Goal: Information Seeking & Learning: Learn about a topic

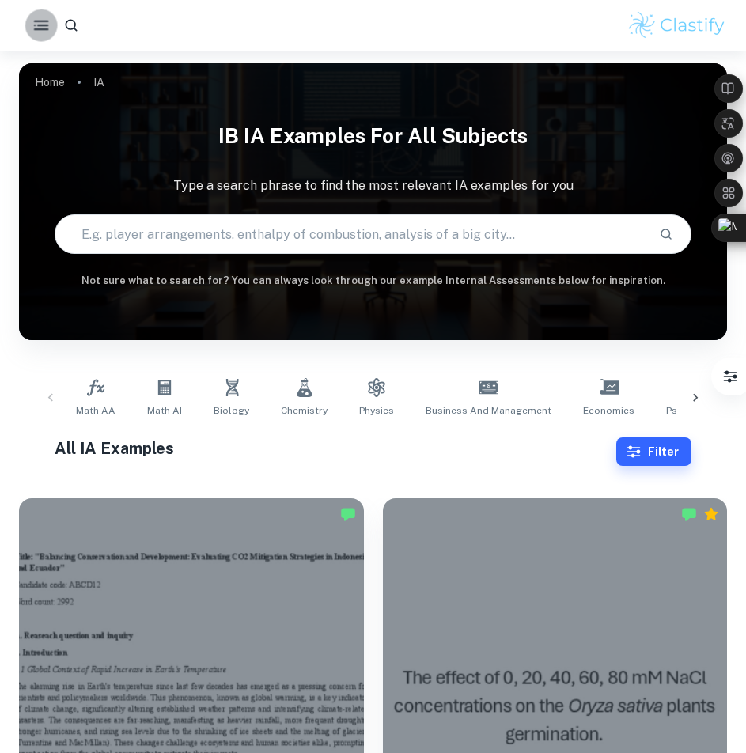
click at [47, 32] on icon "button" at bounding box center [42, 26] width 20 height 20
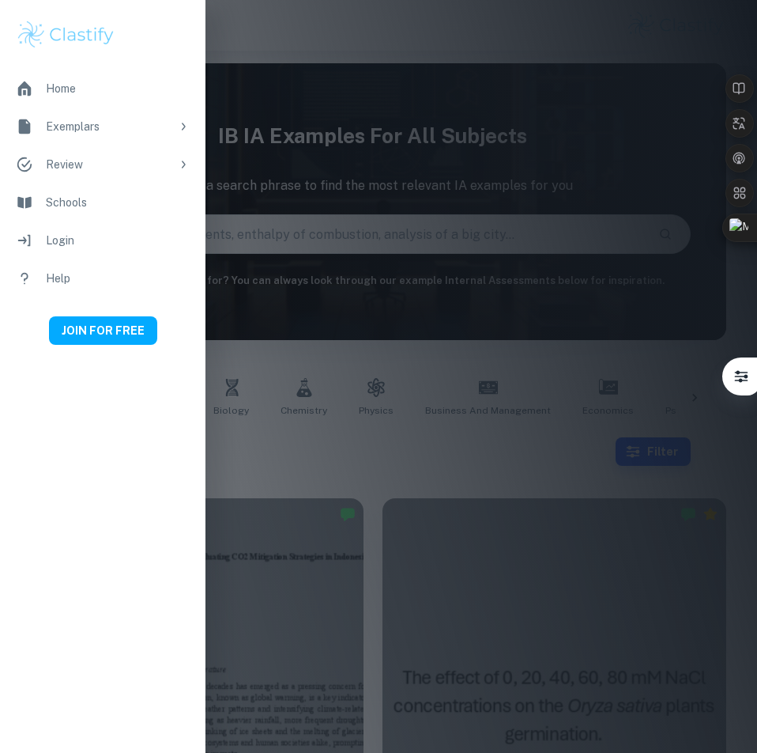
click at [181, 119] on li "Exemplars" at bounding box center [103, 127] width 206 height 38
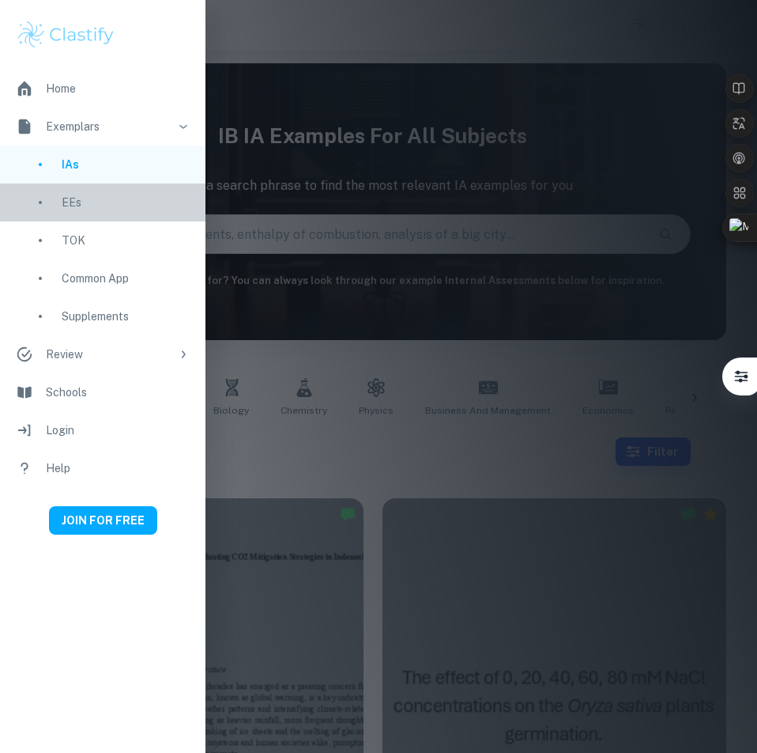
click at [81, 206] on div "EEs" at bounding box center [126, 202] width 128 height 17
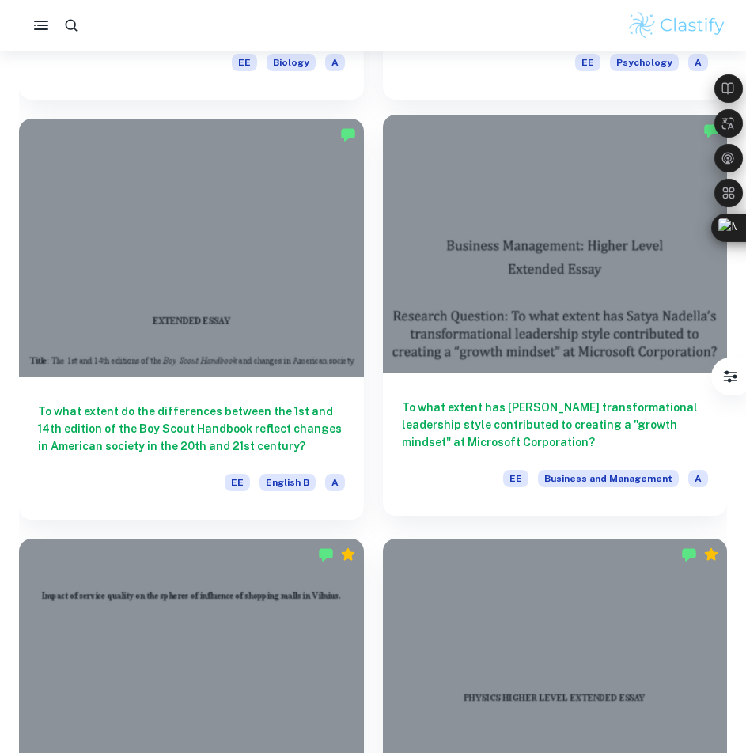
scroll to position [2214, 0]
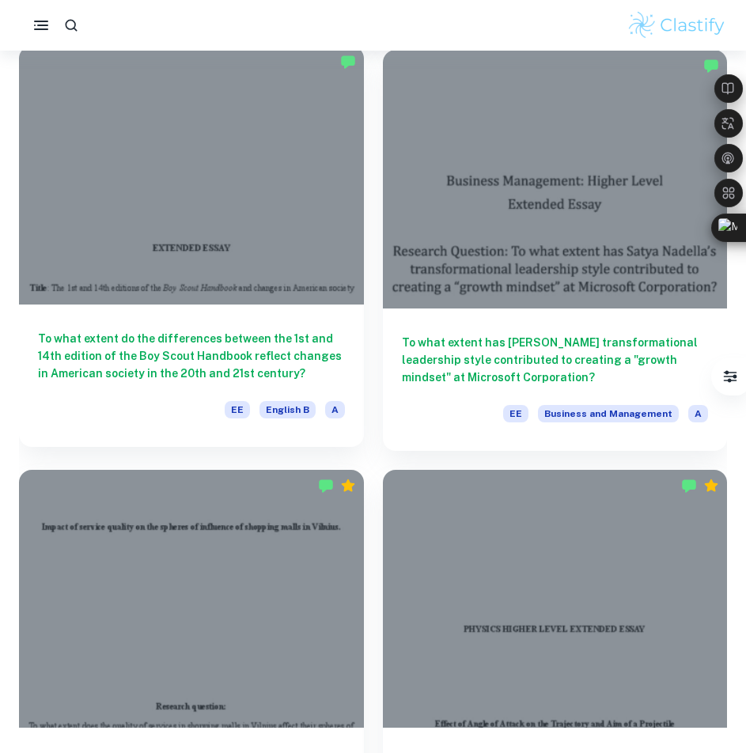
click at [284, 354] on h6 "To what extent do the differences between the 1st and 14th edition of the Boy S…" at bounding box center [191, 356] width 307 height 52
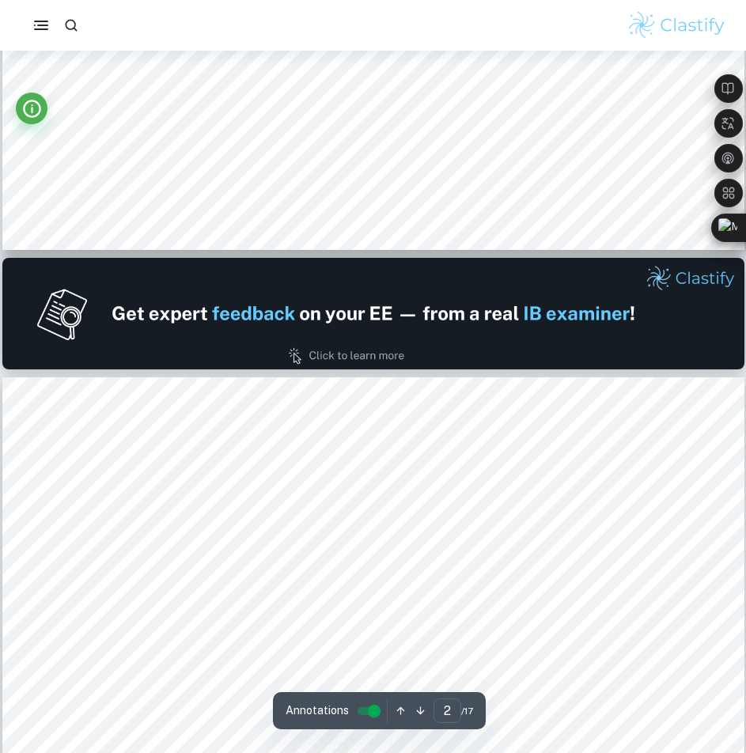
scroll to position [1028, 0]
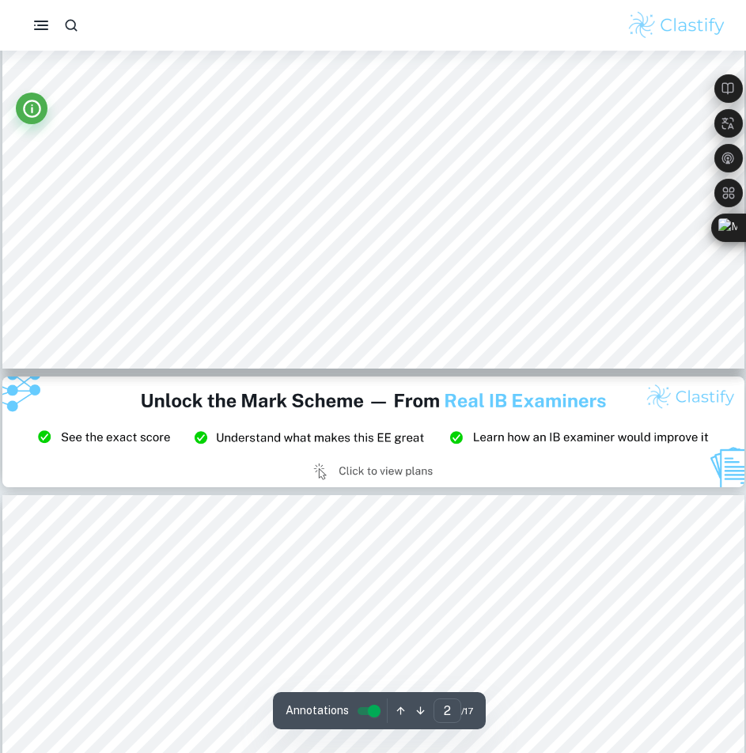
type input "3"
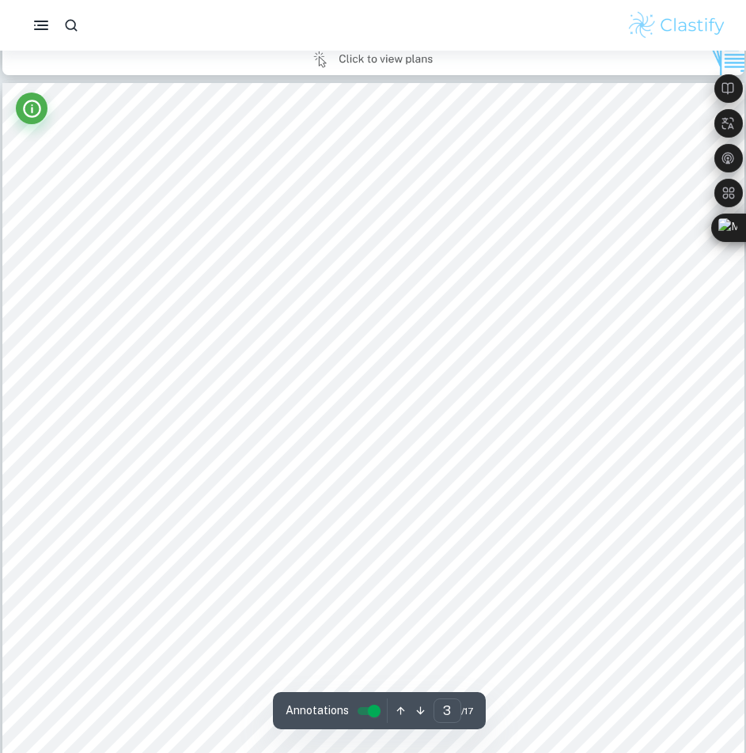
scroll to position [2372, 0]
